Goal: Transaction & Acquisition: Purchase product/service

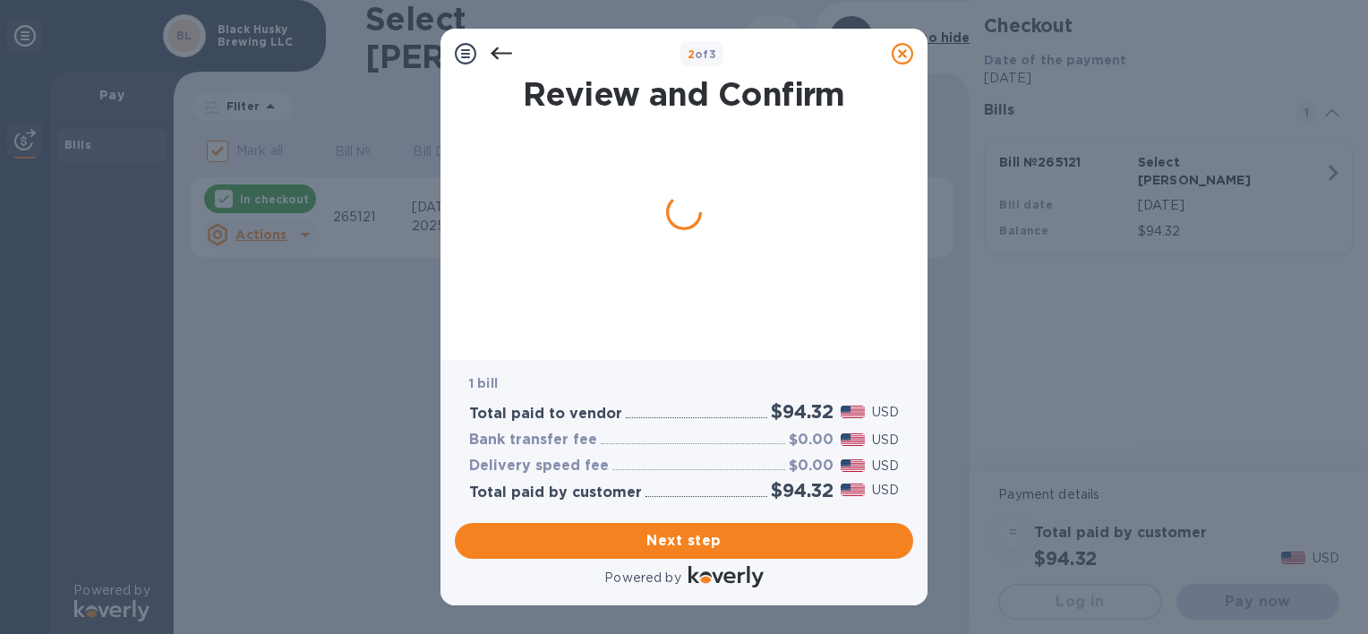
checkbox input "false"
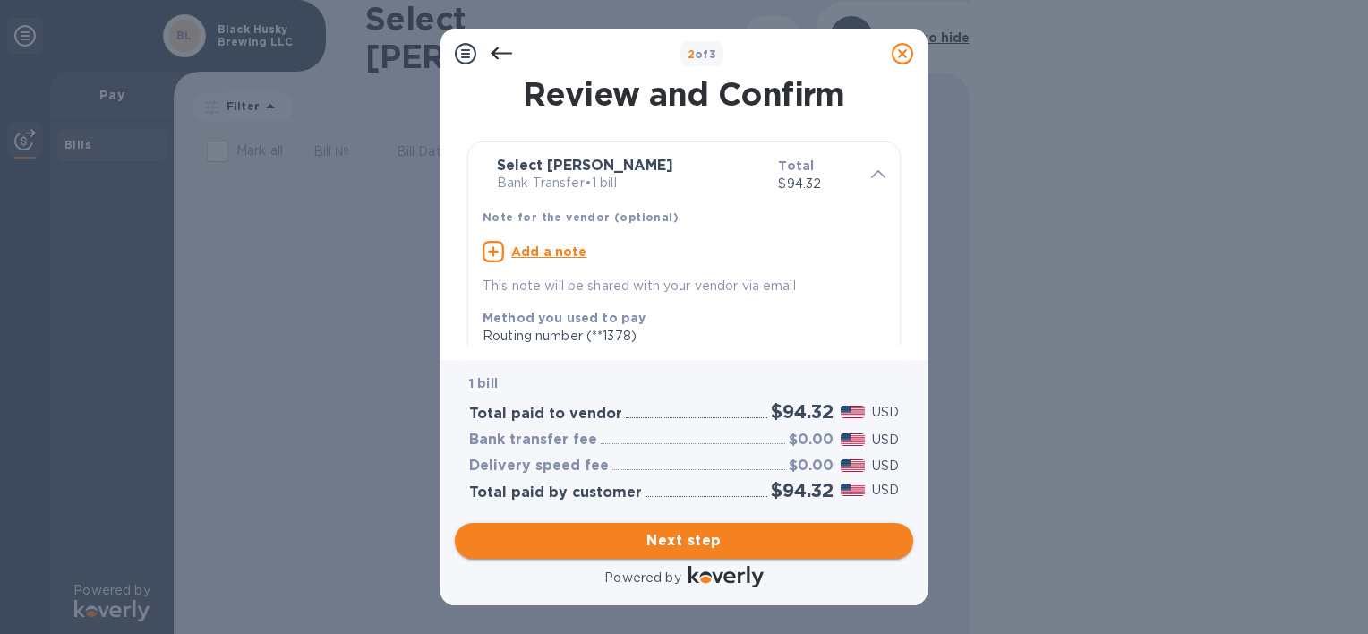
click at [661, 540] on span "Next step" at bounding box center [684, 540] width 430 height 21
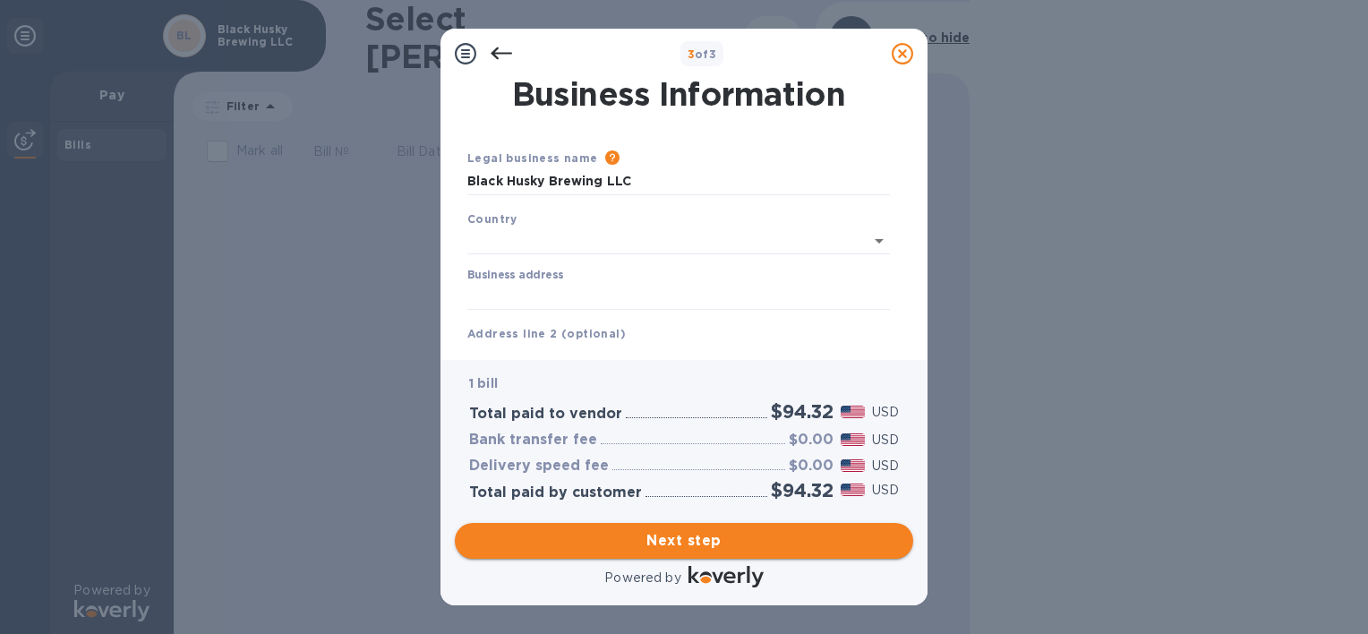
type input "[GEOGRAPHIC_DATA]"
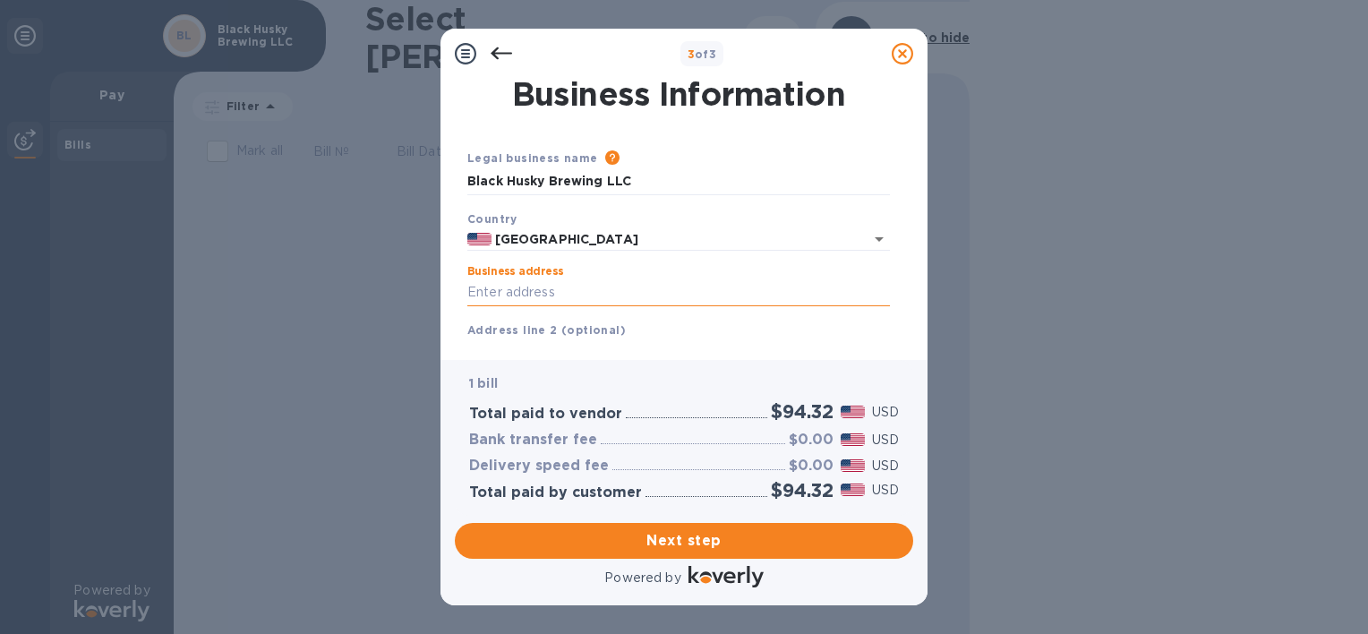
click at [568, 279] on input "Business address" at bounding box center [678, 292] width 422 height 27
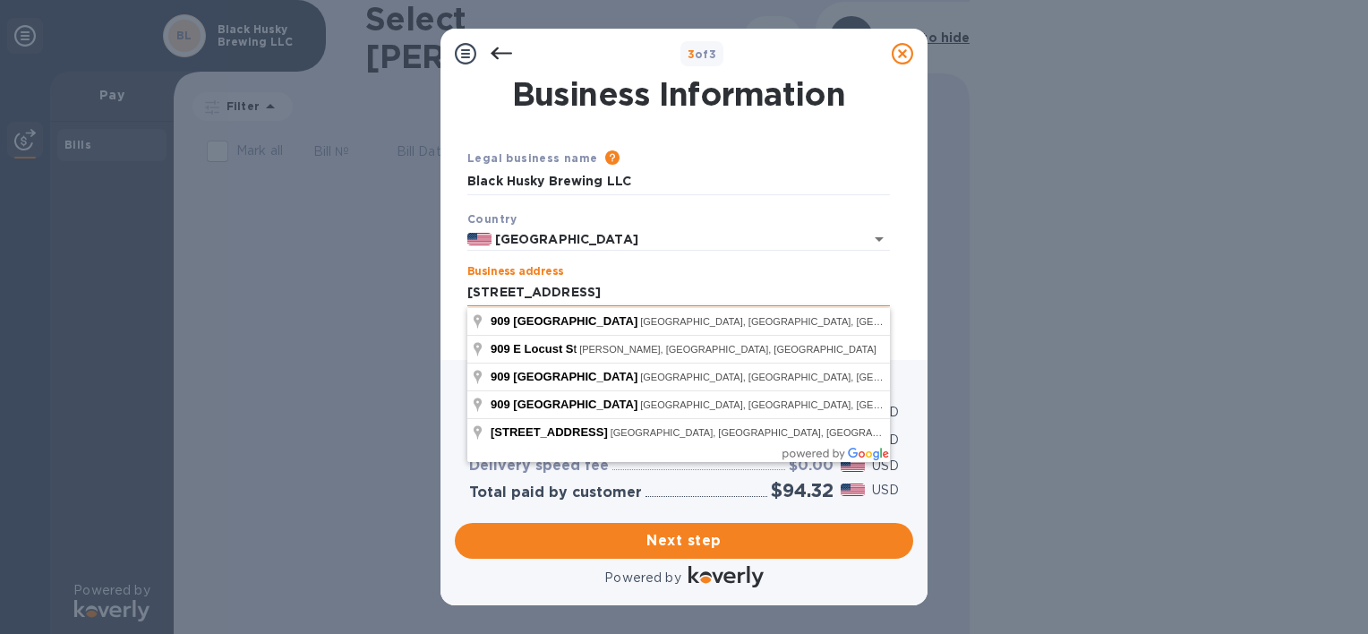
type input "[STREET_ADDRESS]"
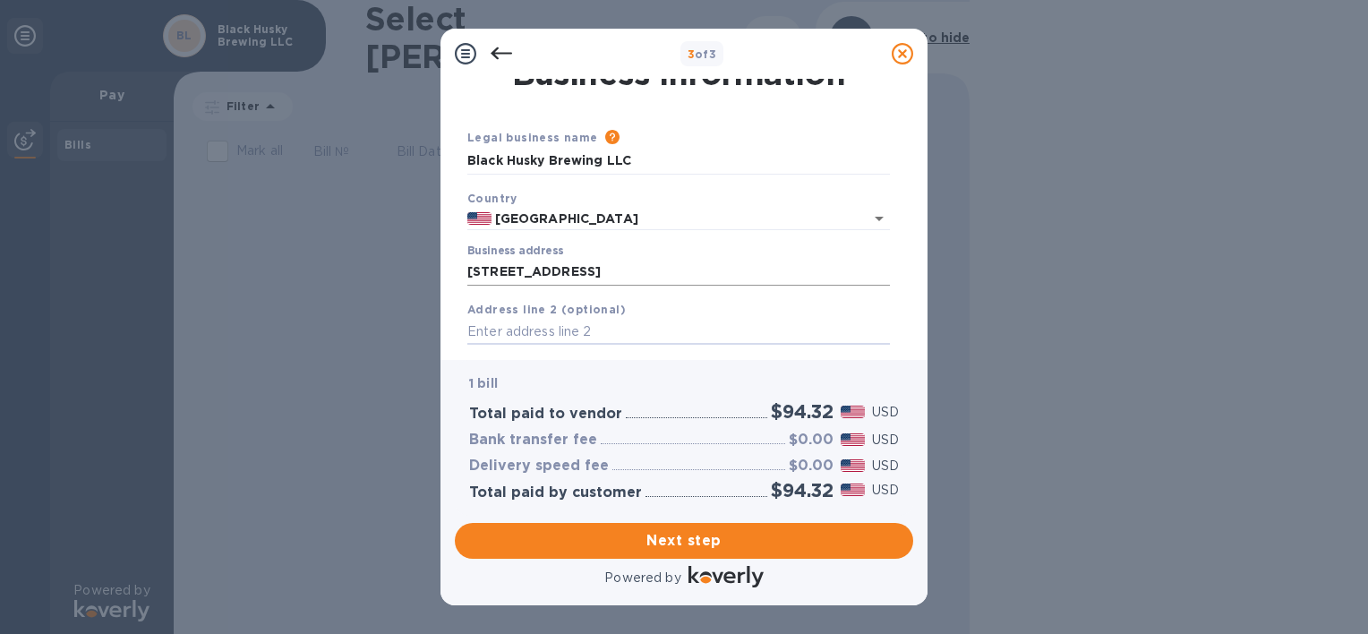
scroll to position [201, 0]
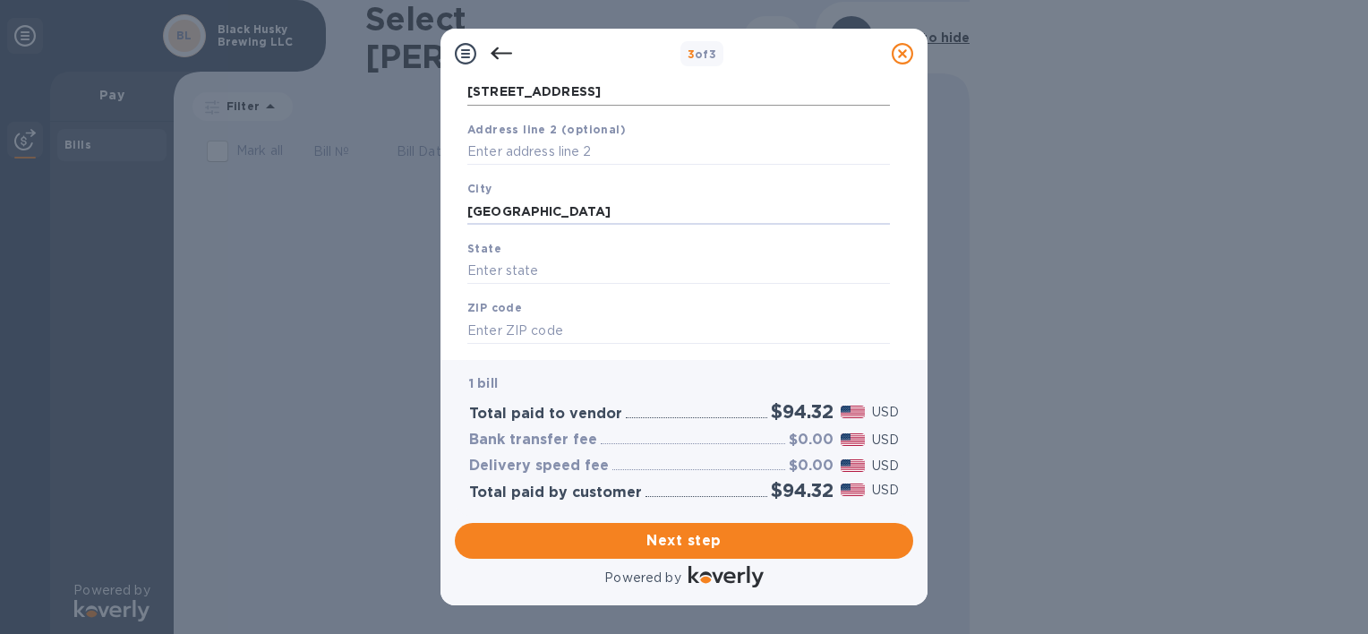
type input "[GEOGRAPHIC_DATA]"
type input "WI"
type input "53212"
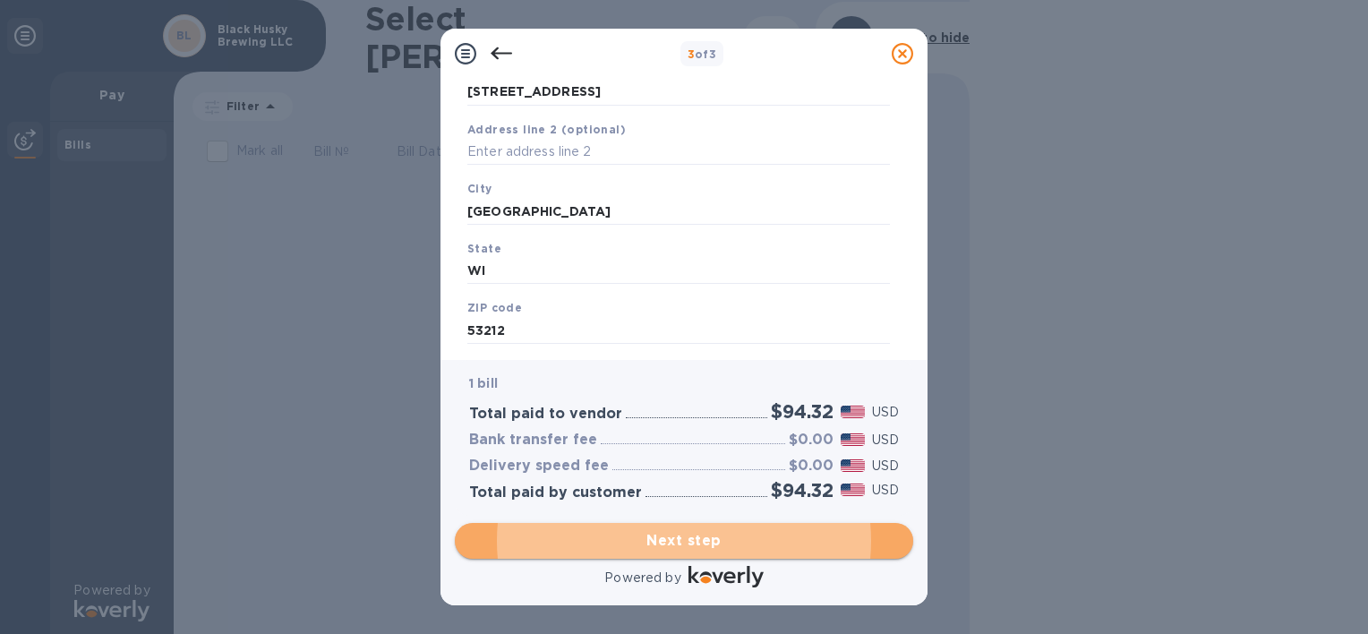
click at [653, 535] on span "Next step" at bounding box center [684, 540] width 430 height 21
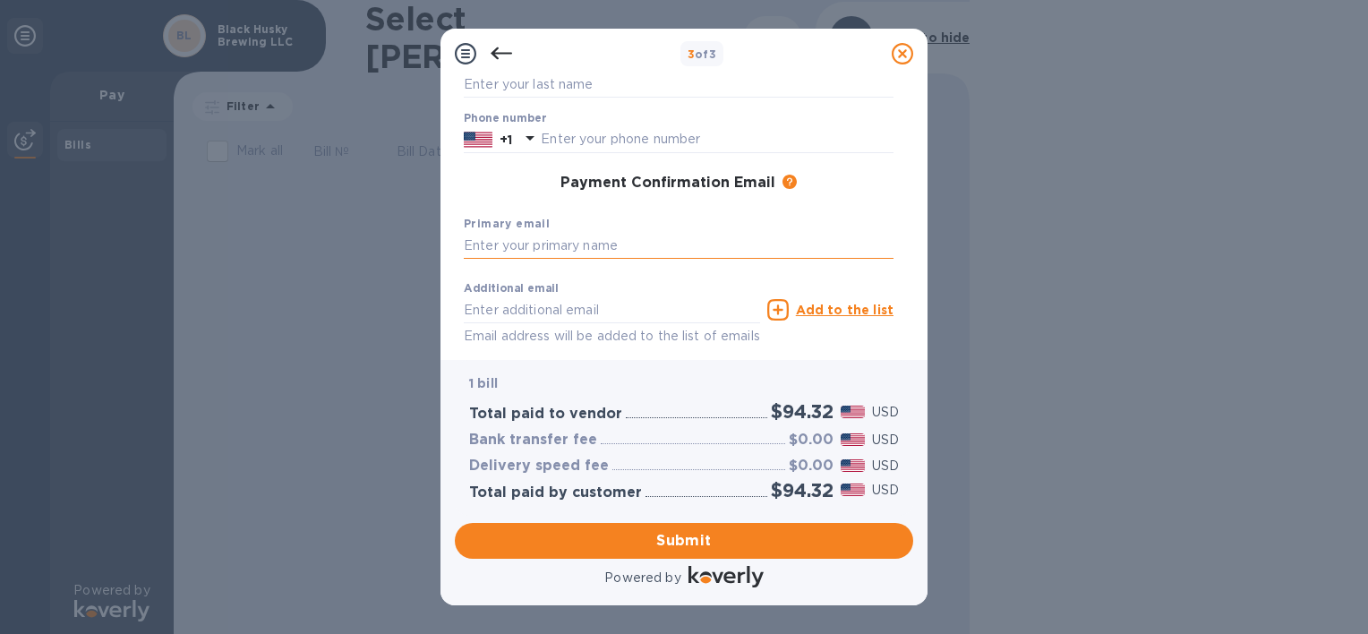
click at [597, 252] on input "text" at bounding box center [679, 246] width 430 height 27
type input "[PERSON_NAME][EMAIL_ADDRESS][DOMAIN_NAME]"
type input "[PERSON_NAME]"
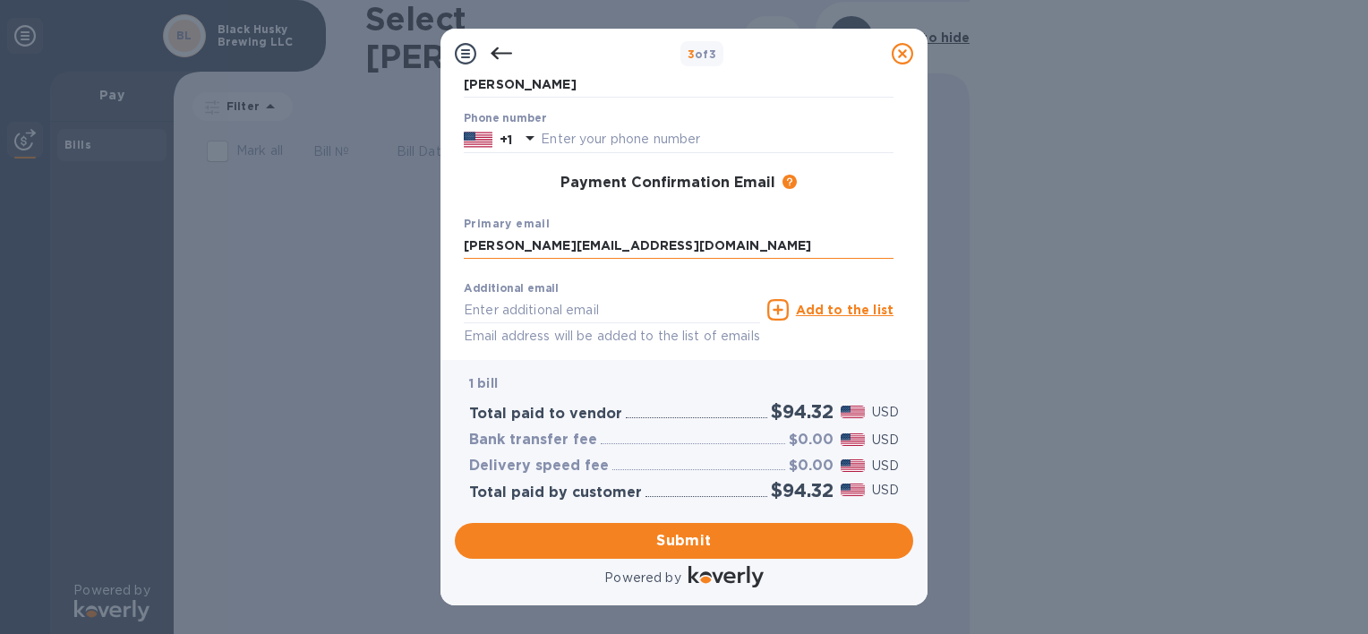
type input "4147634141"
type input "[PERSON_NAME][EMAIL_ADDRESS][DOMAIN_NAME]"
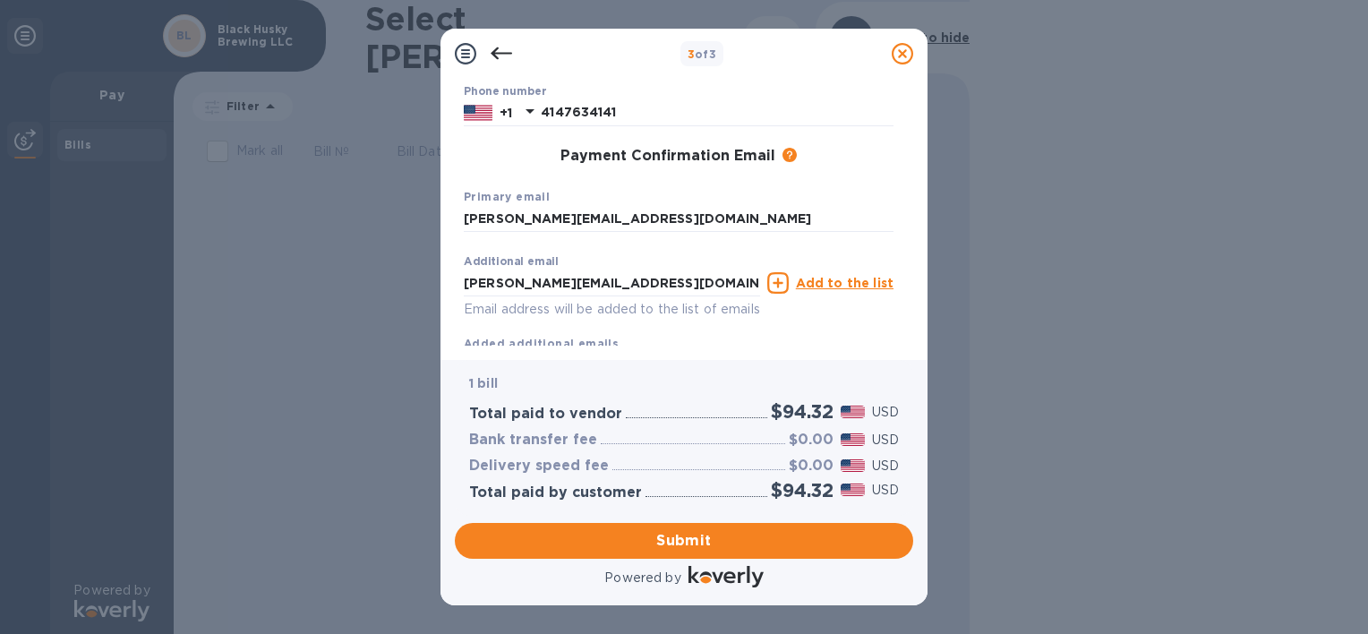
scroll to position [229, 0]
drag, startPoint x: 677, startPoint y: 281, endPoint x: 412, endPoint y: 277, distance: 265.0
click at [412, 277] on div "3 of 3 Payment Contact Information First name [PERSON_NAME] Last name [PERSON_N…" at bounding box center [684, 317] width 1368 height 634
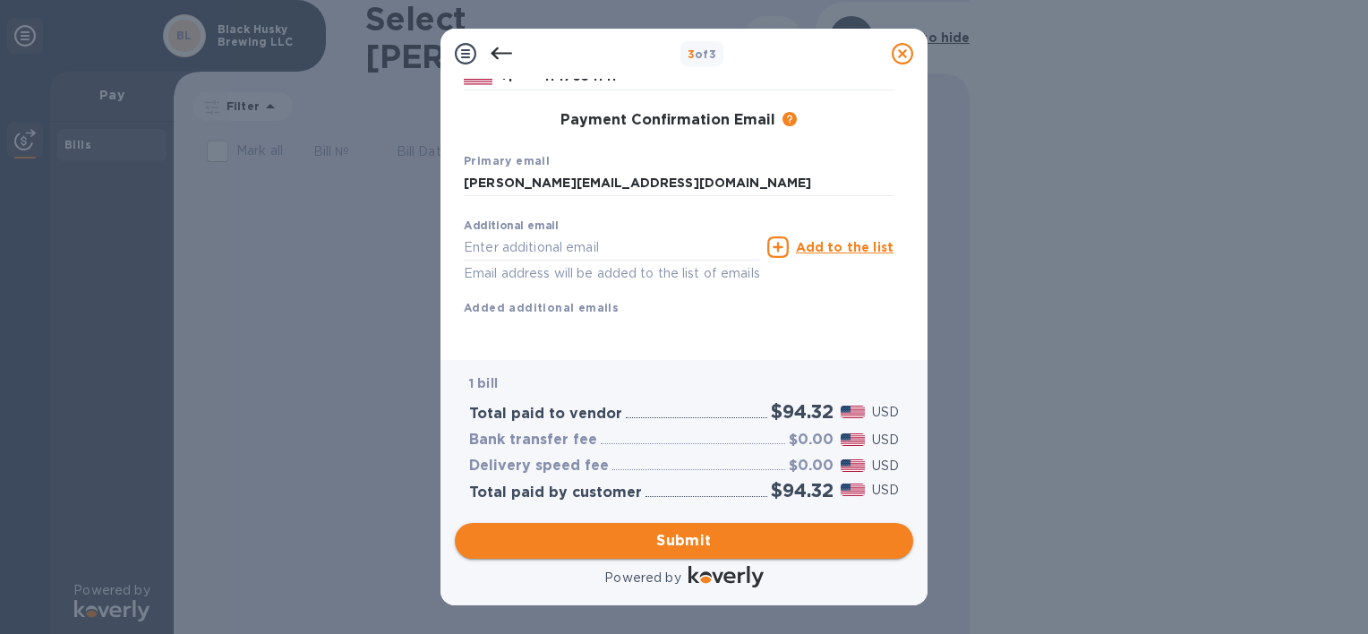
click at [641, 548] on span "Submit" at bounding box center [684, 540] width 430 height 21
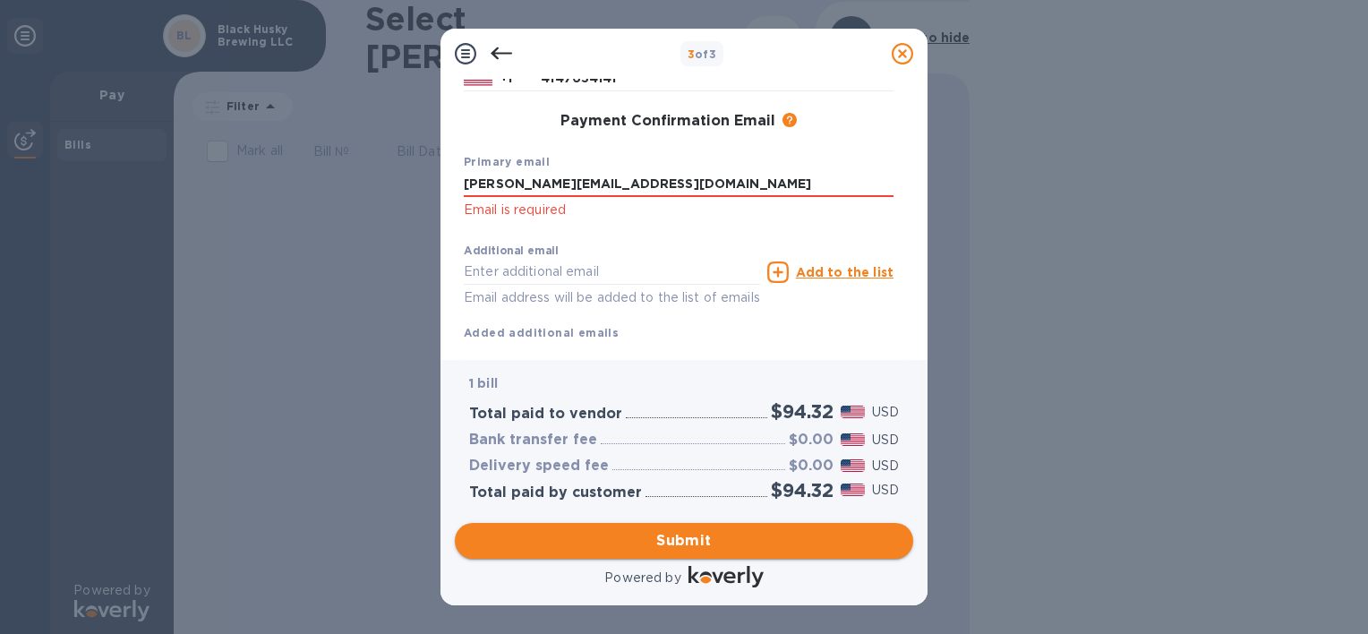
scroll to position [309, 0]
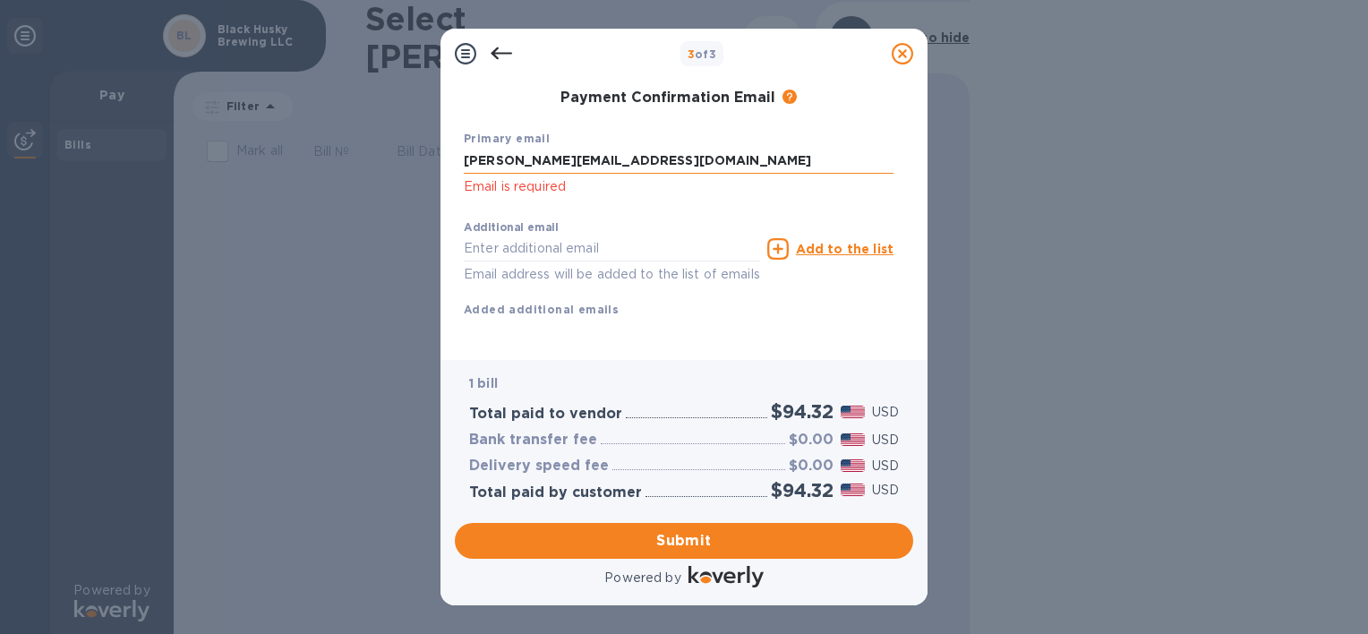
click at [688, 161] on input "[PERSON_NAME][EMAIL_ADDRESS][DOMAIN_NAME]" at bounding box center [679, 161] width 430 height 27
type input "T"
click at [688, 161] on input "[PERSON_NAME][EMAIL_ADDRESS][DOMAIN_NAME]" at bounding box center [679, 161] width 430 height 27
type input "[PERSON_NAME][EMAIL_ADDRESS][DOMAIN_NAME]"
click at [675, 544] on span "Submit" at bounding box center [684, 540] width 430 height 21
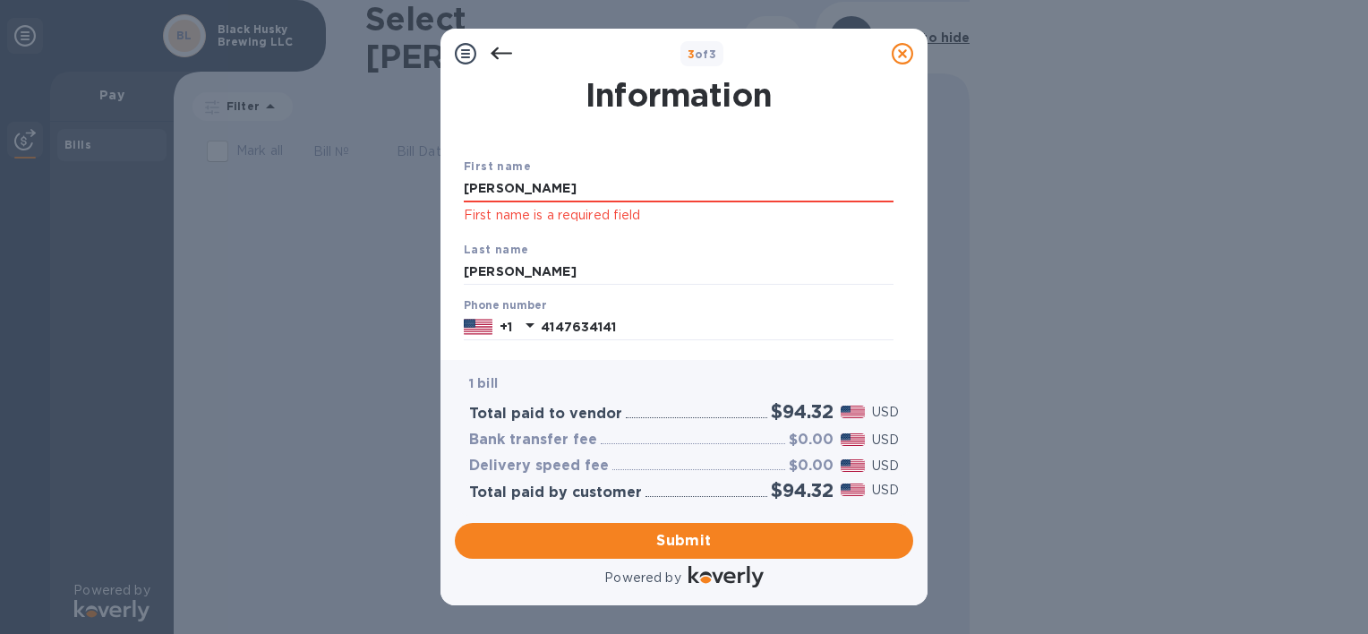
scroll to position [28, 0]
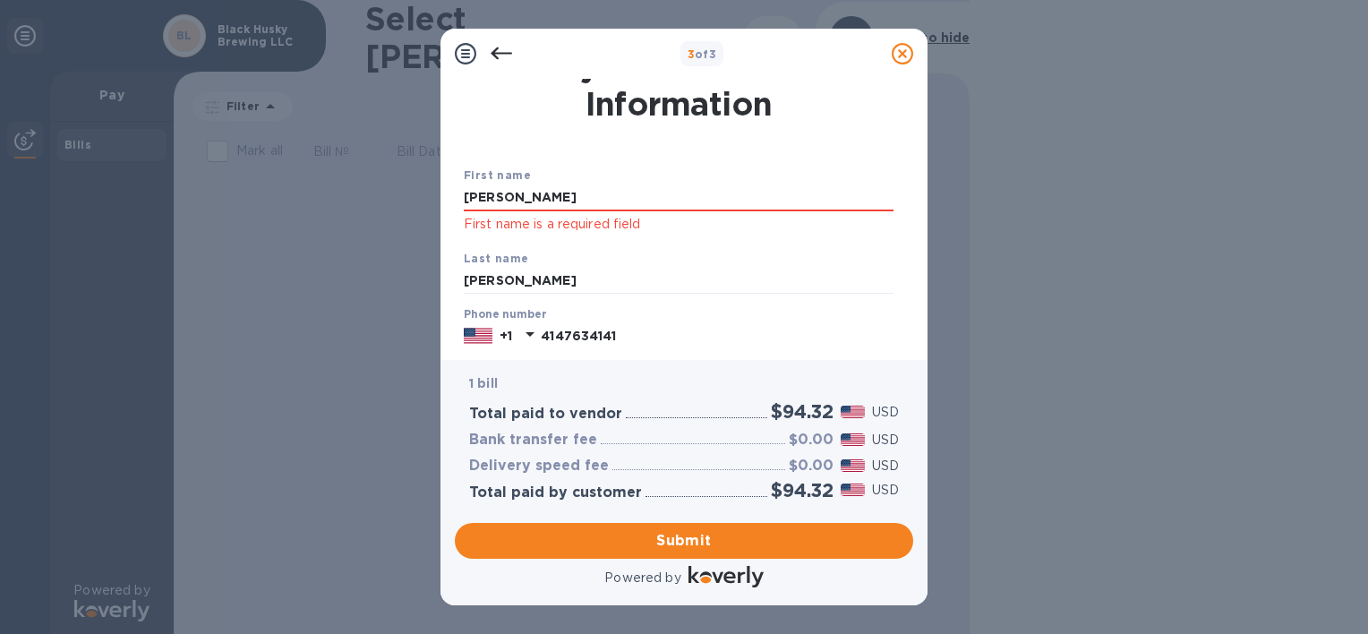
drag, startPoint x: 521, startPoint y: 204, endPoint x: 435, endPoint y: 175, distance: 90.6
click at [435, 175] on div "3 of 3 Payment Contact Information First name [PERSON_NAME] First name is a req…" at bounding box center [684, 317] width 1368 height 634
type input "[PERSON_NAME]"
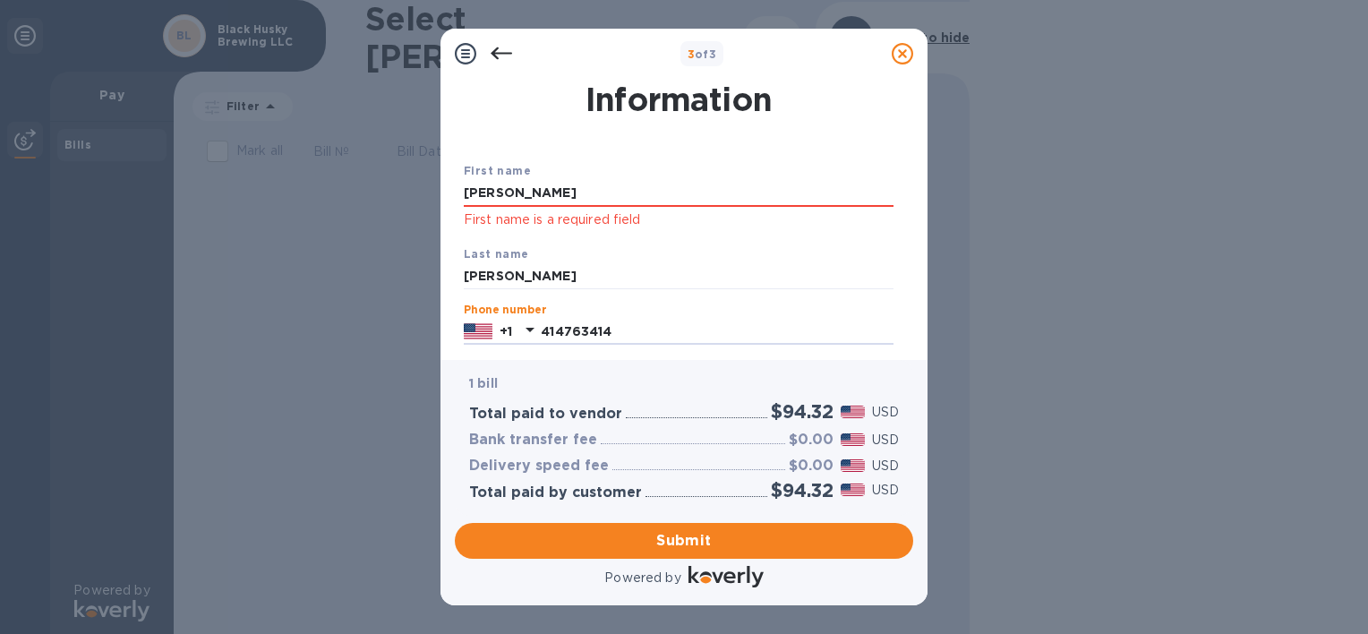
type input "4147634141"
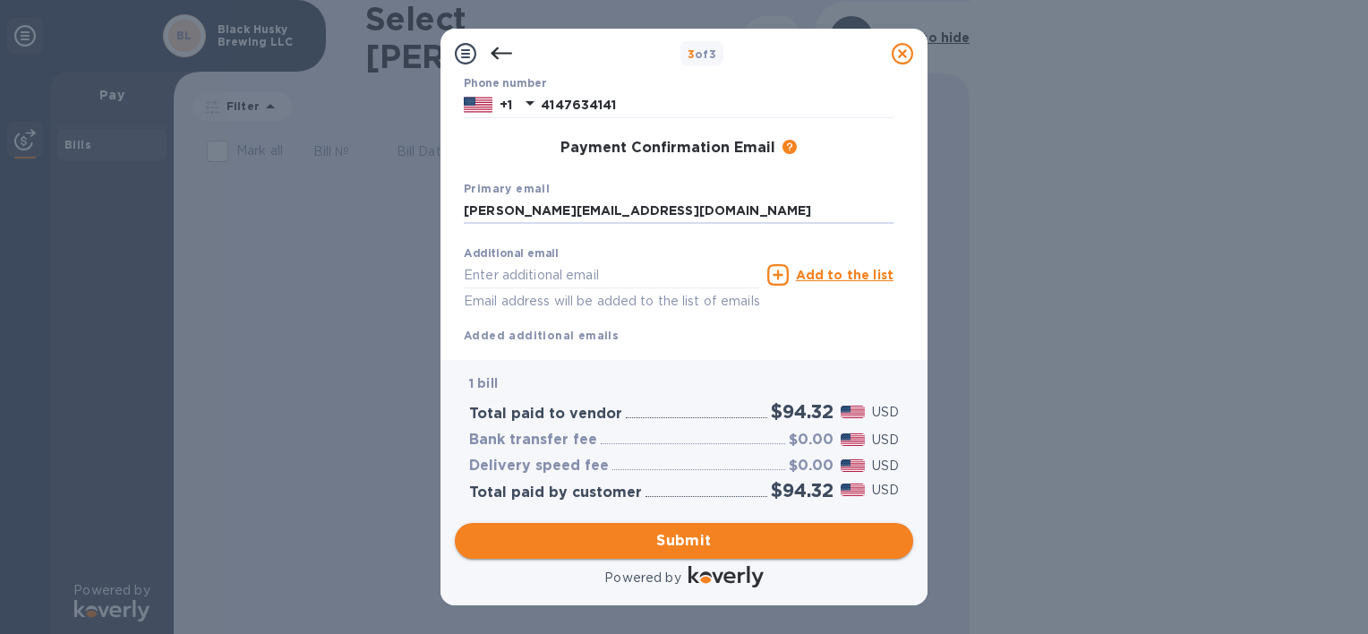
click at [654, 541] on span "Submit" at bounding box center [684, 540] width 430 height 21
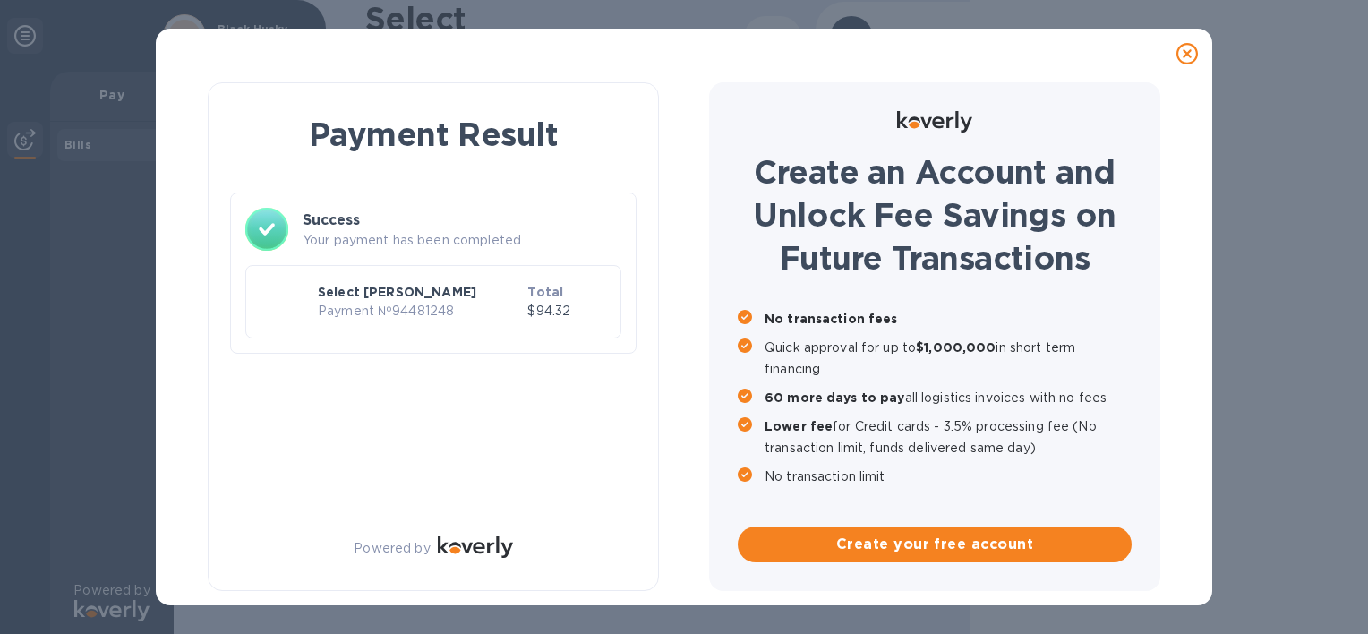
scroll to position [0, 0]
